Goal: Task Accomplishment & Management: Use online tool/utility

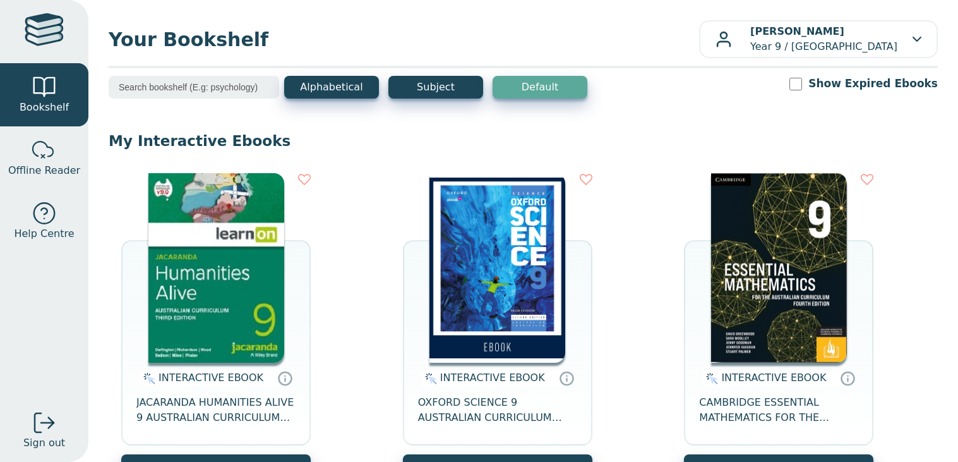
click at [248, 271] on img at bounding box center [216, 267] width 136 height 189
click at [537, 313] on img at bounding box center [497, 267] width 136 height 189
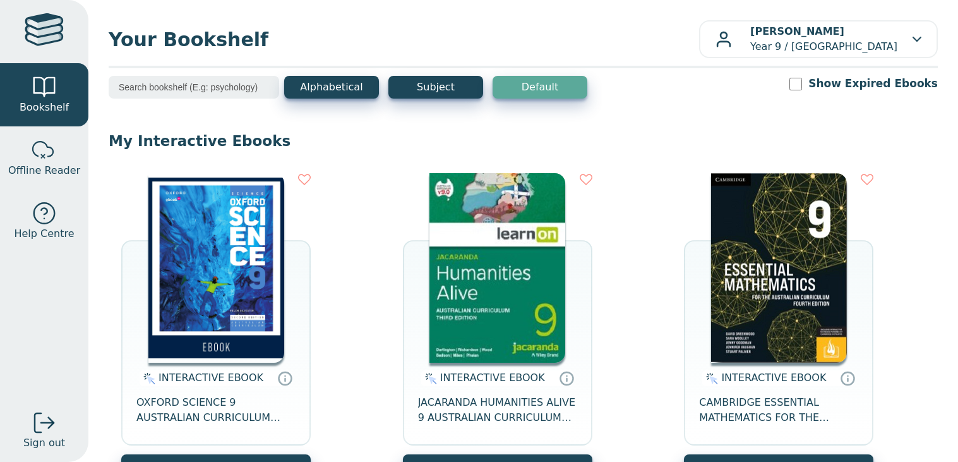
click at [234, 311] on img at bounding box center [216, 267] width 136 height 189
click at [428, 87] on button "Subject" at bounding box center [435, 87] width 95 height 23
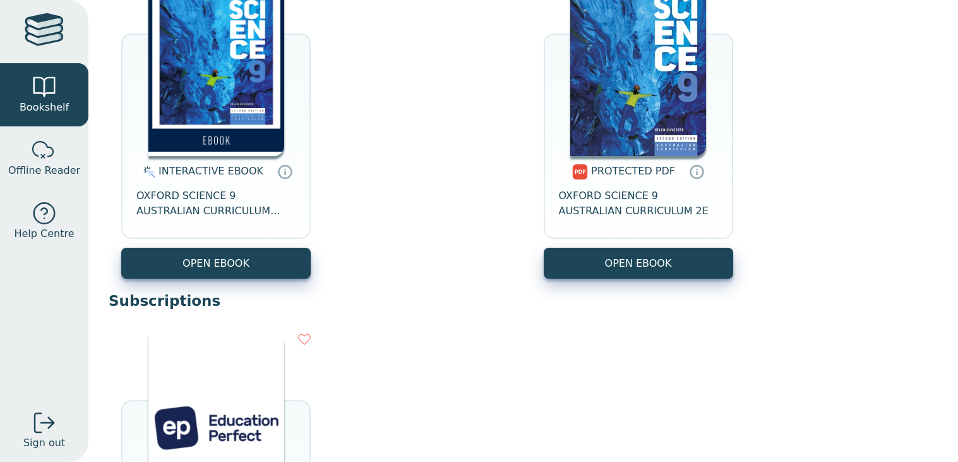
scroll to position [934, 0]
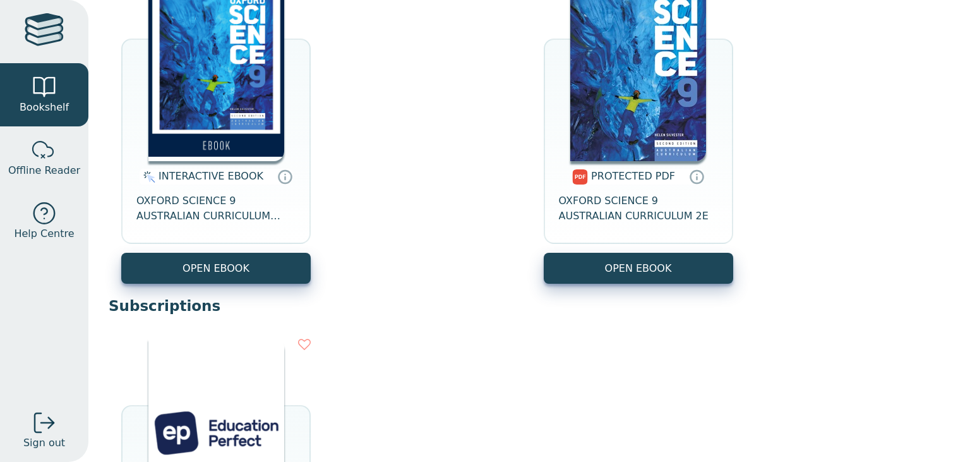
click at [613, 102] on img at bounding box center [638, 66] width 136 height 189
